Goal: Task Accomplishment & Management: Use online tool/utility

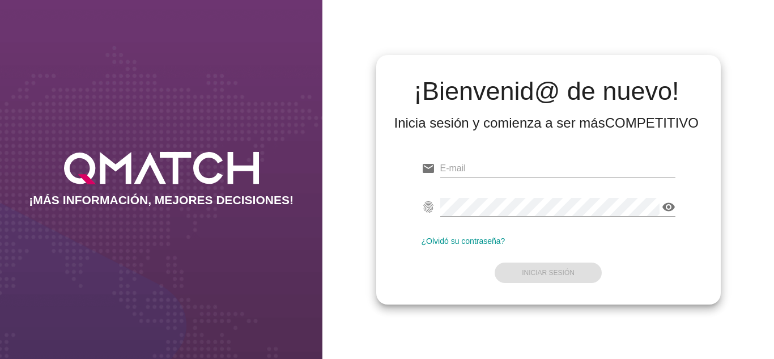
type input "[EMAIL_ADDRESS][DOMAIN_NAME]"
click at [459, 255] on form "email [EMAIL_ADDRESS][DOMAIN_NAME] fingerprint visibility ¿Olvidó su contraseña…" at bounding box center [548, 219] width 254 height 134
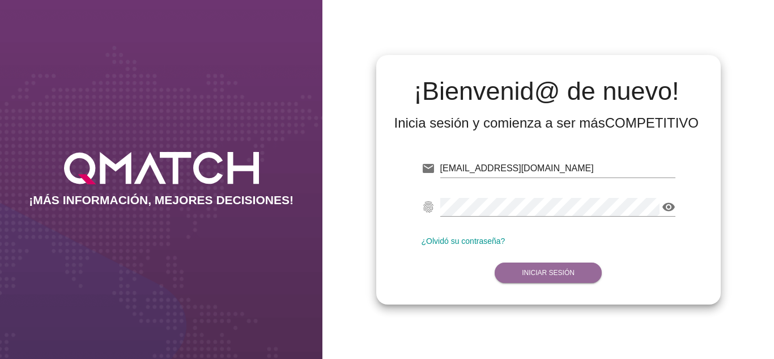
click at [534, 264] on button "Iniciar Sesión" at bounding box center [547, 272] width 107 height 20
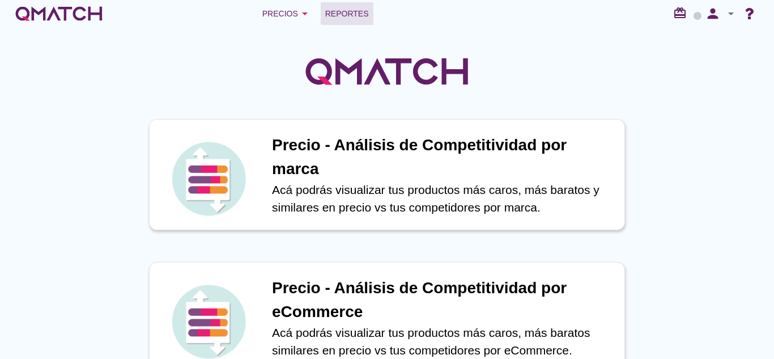
click at [329, 15] on span "Reportes" at bounding box center [347, 14] width 44 height 14
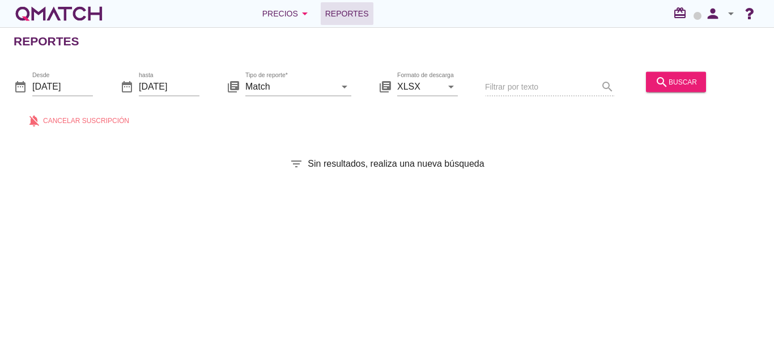
click at [656, 93] on div "search buscar" at bounding box center [675, 87] width 69 height 39
click at [660, 76] on icon "search" at bounding box center [662, 82] width 14 height 14
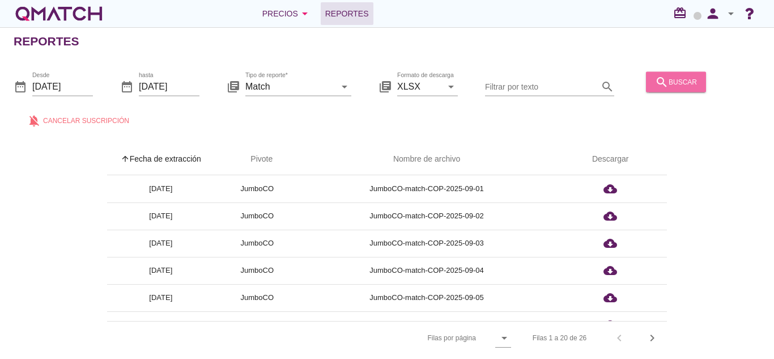
click at [655, 76] on icon "search" at bounding box center [662, 82] width 14 height 14
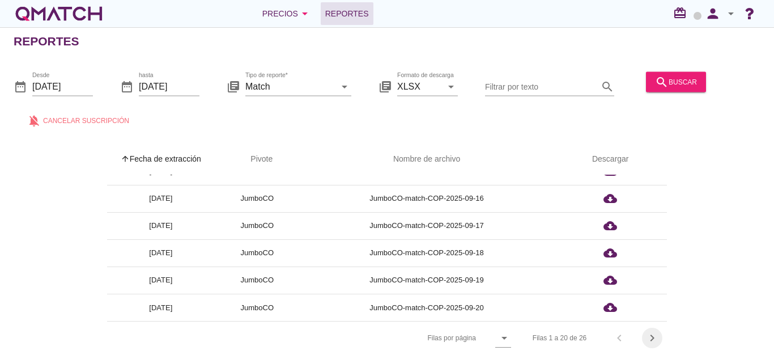
click at [656, 338] on icon "chevron_right" at bounding box center [652, 338] width 14 height 14
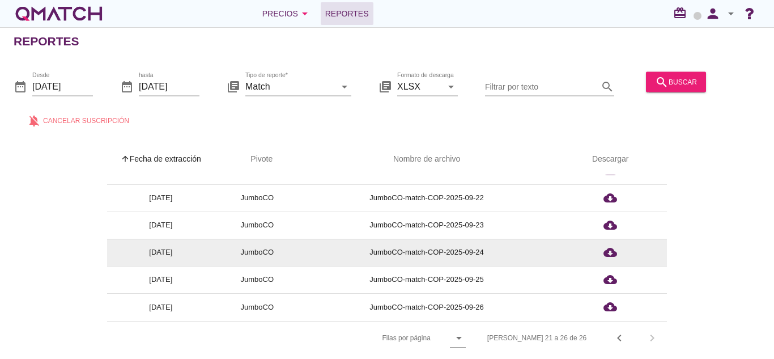
scroll to position [18, 0]
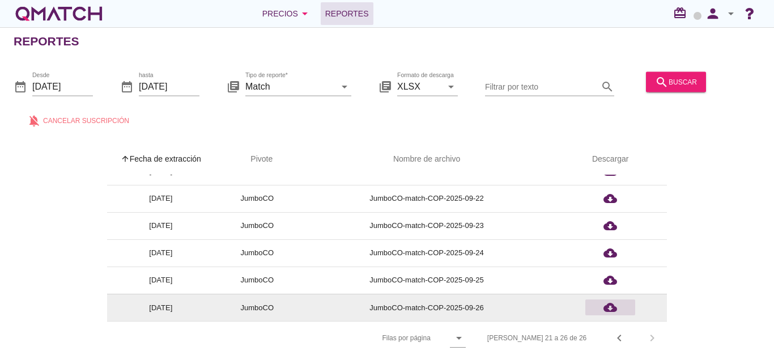
click at [616, 306] on icon "cloud_download" at bounding box center [610, 307] width 14 height 14
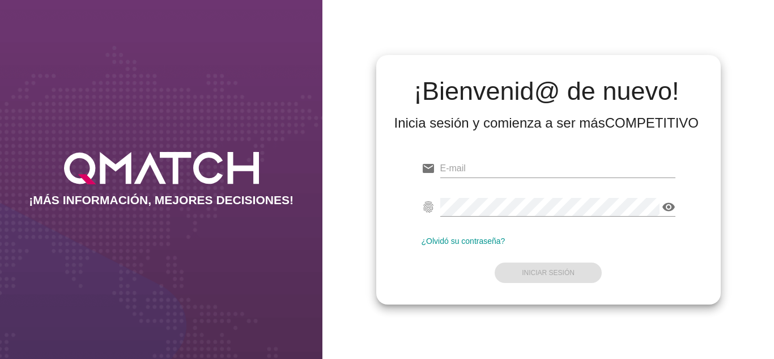
type input "[EMAIL_ADDRESS][DOMAIN_NAME]"
click at [442, 293] on div "email [EMAIL_ADDRESS][DOMAIN_NAME] fingerprint visibility ¿Olvidó su contraseña…" at bounding box center [548, 218] width 326 height 154
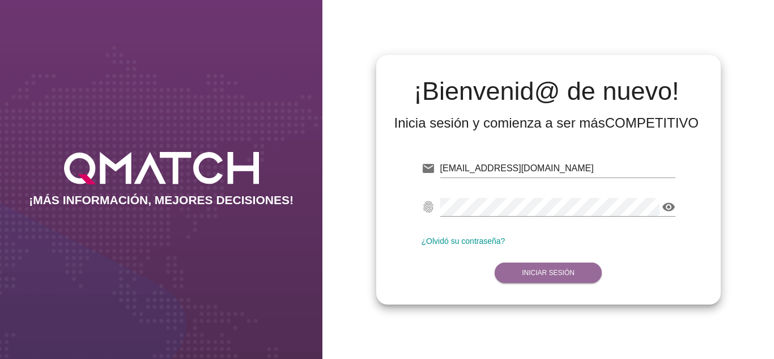
click at [526, 271] on strong "Iniciar Sesión" at bounding box center [548, 272] width 53 height 8
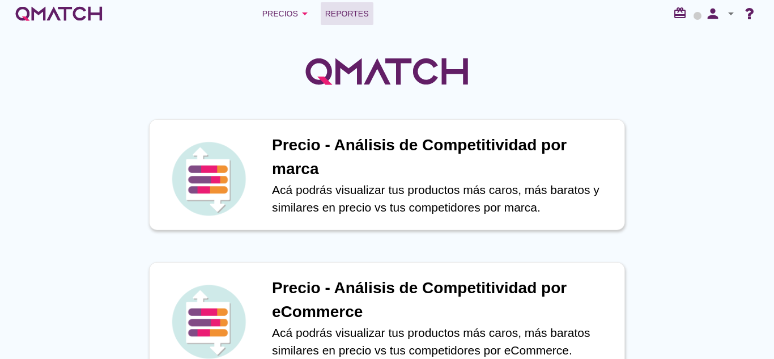
click at [354, 12] on span "Reportes" at bounding box center [347, 14] width 44 height 14
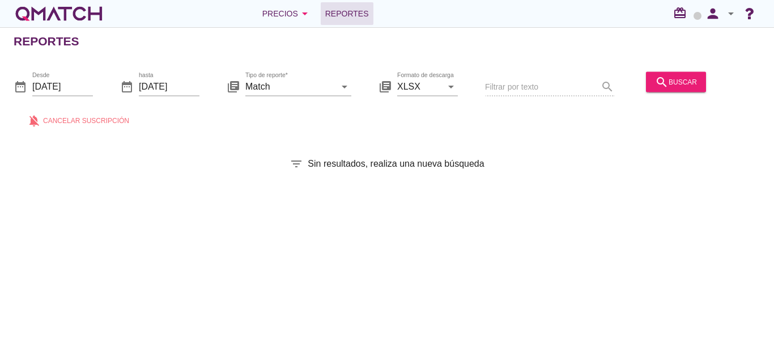
click at [682, 66] on div "date_range Desde [DATE] date_range hasta [DATE] library_books Tipo de reporte* …" at bounding box center [387, 96] width 774 height 75
click at [683, 73] on button "search buscar" at bounding box center [676, 81] width 60 height 20
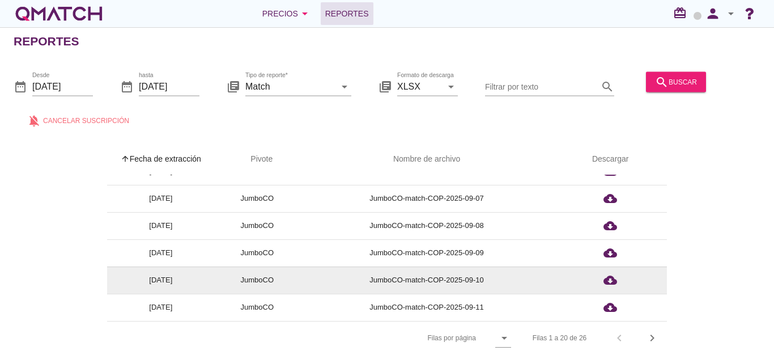
scroll to position [398, 0]
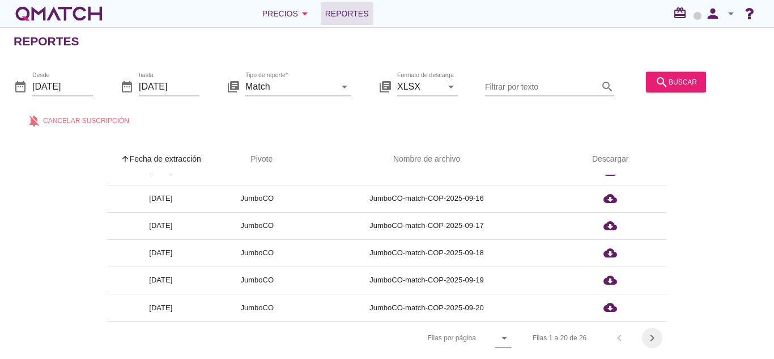
click at [653, 332] on icon "chevron_right" at bounding box center [652, 338] width 14 height 14
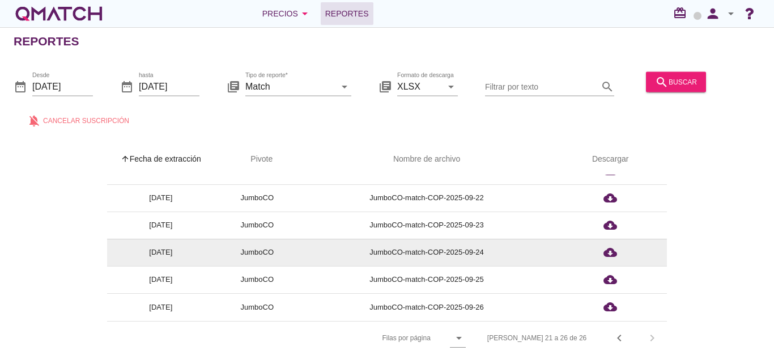
scroll to position [18, 0]
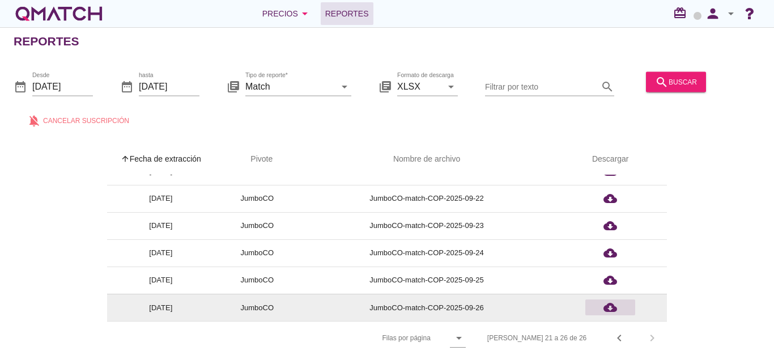
click at [606, 303] on icon "cloud_download" at bounding box center [610, 307] width 14 height 14
